Goal: Register for event/course

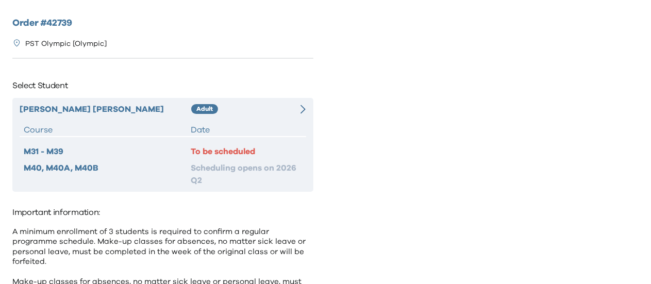
click at [256, 117] on div "Ashlyn Wong Adult Course Date M31 - M39 To be scheduled M40, M40A, M40B Schedul…" at bounding box center [162, 145] width 301 height 94
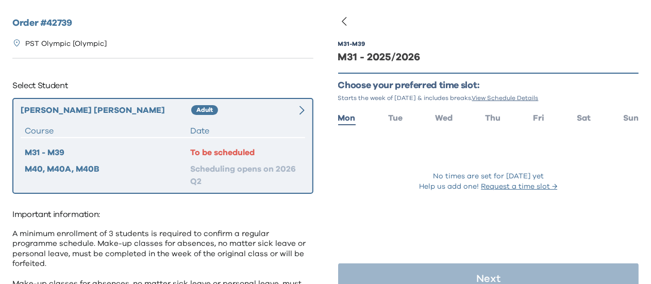
click at [588, 121] on ul "Mon Tue Wed Thu Fri Sat Sun" at bounding box center [488, 117] width 301 height 15
click at [585, 122] on ul "Mon Tue Wed Thu Fri Sat Sun" at bounding box center [488, 117] width 301 height 15
click at [581, 122] on span "Sat" at bounding box center [584, 118] width 14 height 8
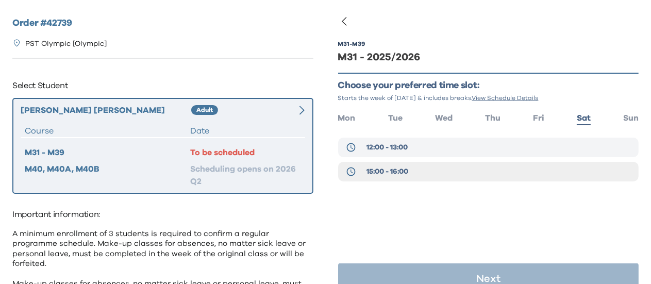
click at [444, 152] on button "12:00 - 13:00" at bounding box center [488, 148] width 301 height 20
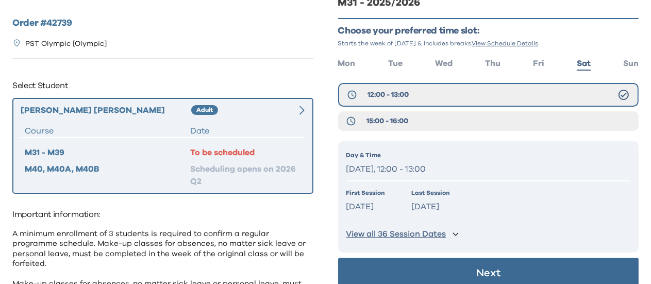
scroll to position [69, 0]
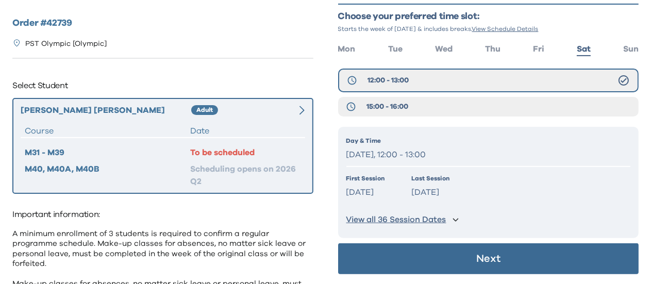
click at [476, 255] on p "Next" at bounding box center [488, 259] width 24 height 10
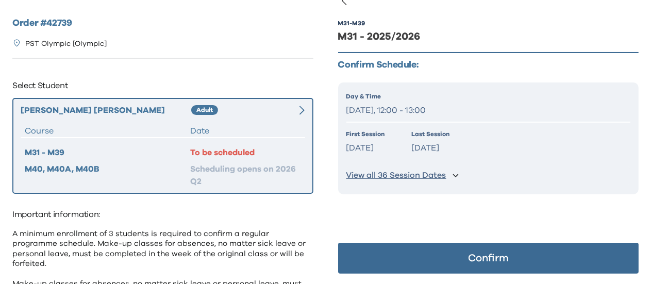
scroll to position [21, 0]
click at [512, 255] on button "Confirm" at bounding box center [488, 258] width 301 height 31
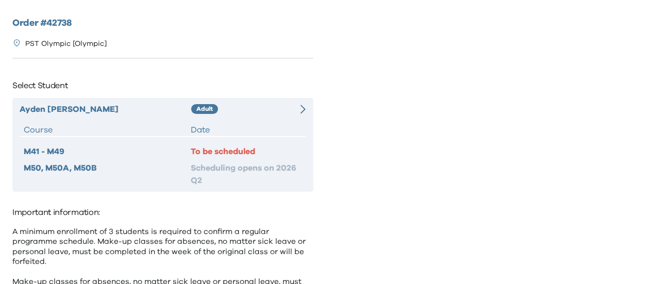
click at [255, 126] on div "Date" at bounding box center [246, 130] width 111 height 12
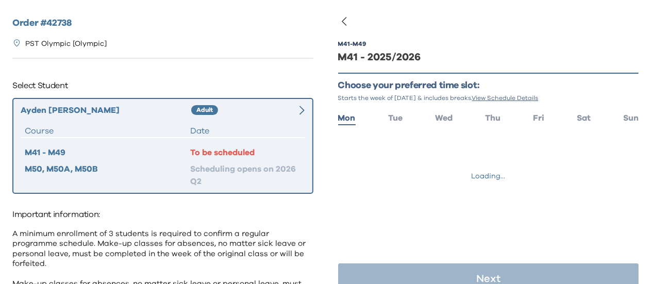
click at [586, 123] on ul "Mon Tue Wed Thu Fri Sat Sun" at bounding box center [488, 117] width 301 height 15
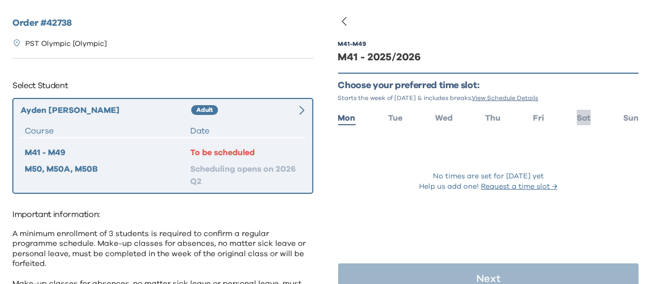
click at [578, 122] on span "Sat" at bounding box center [584, 118] width 14 height 8
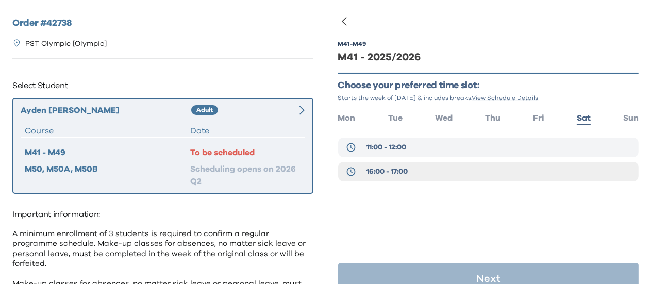
click at [439, 154] on button "11:00 - 12:00" at bounding box center [488, 148] width 301 height 20
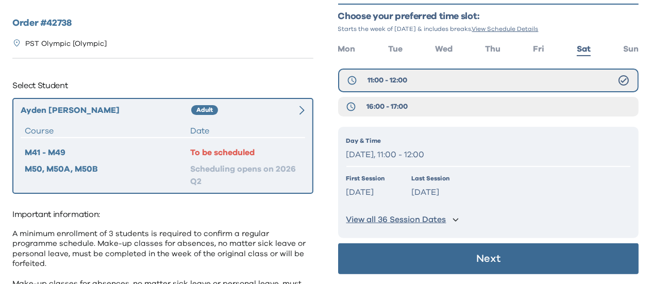
click at [453, 257] on button "Next" at bounding box center [488, 258] width 301 height 31
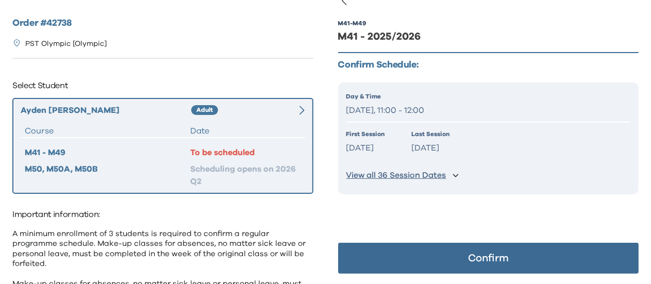
scroll to position [21, 0]
click at [485, 262] on p "Confirm" at bounding box center [488, 258] width 41 height 10
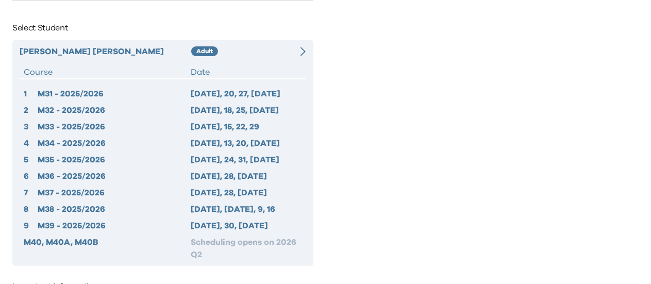
scroll to position [40, 0]
